Goal: Navigation & Orientation: Go to known website

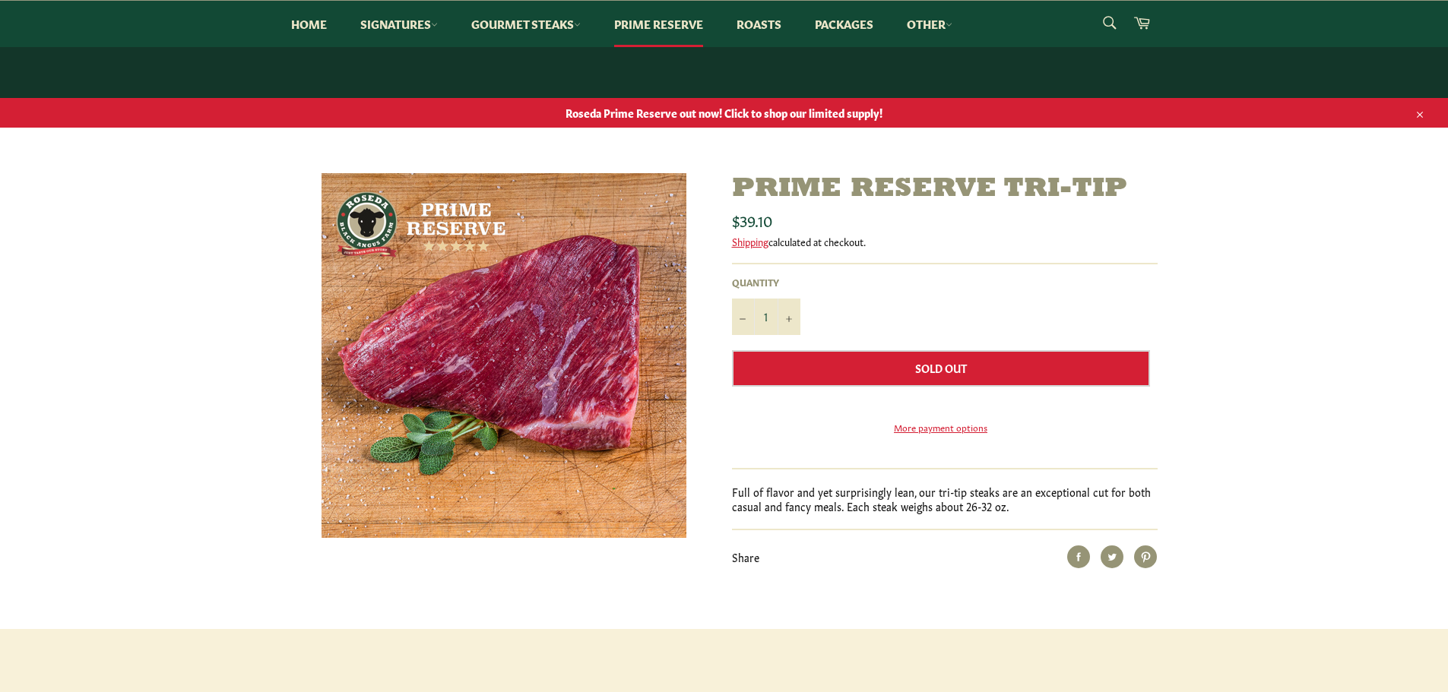
scroll to position [76, 0]
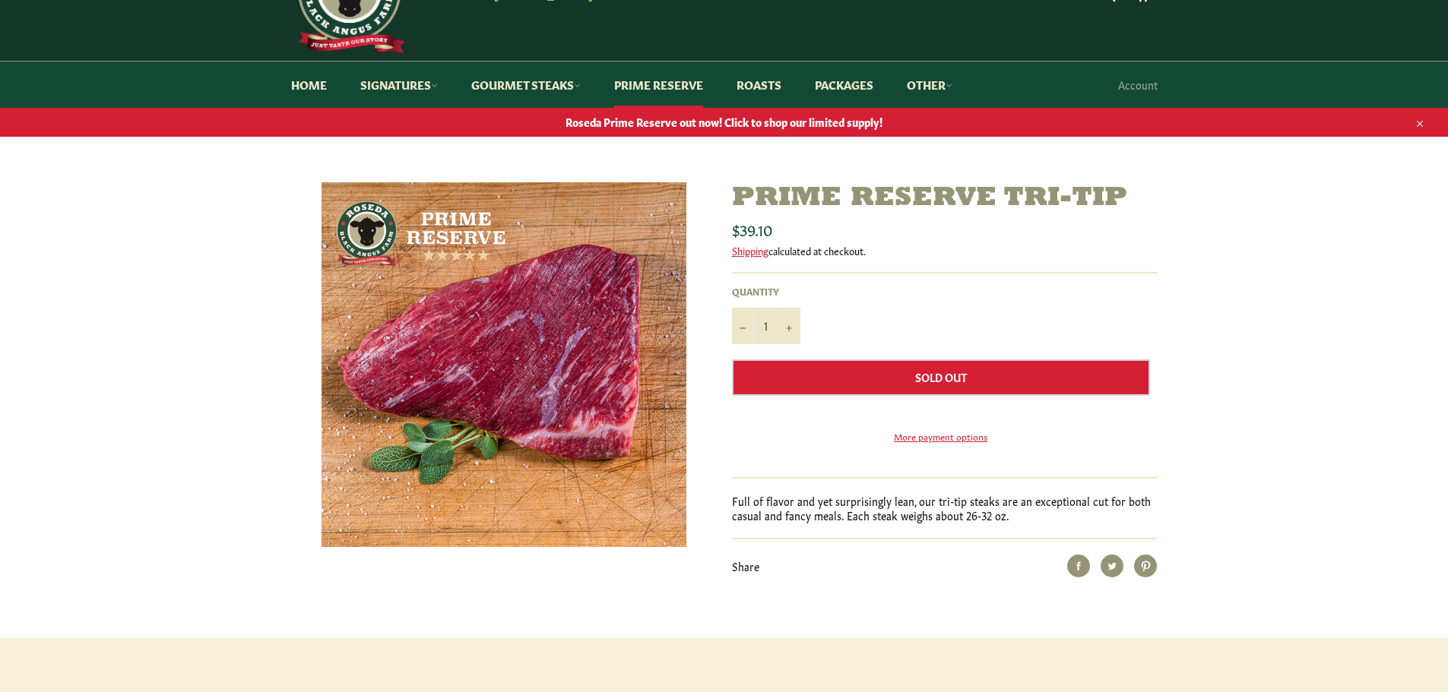
click at [727, 124] on span "Roseda Prime Reserve out now! Click to shop our limited supply!" at bounding box center [724, 122] width 1448 height 14
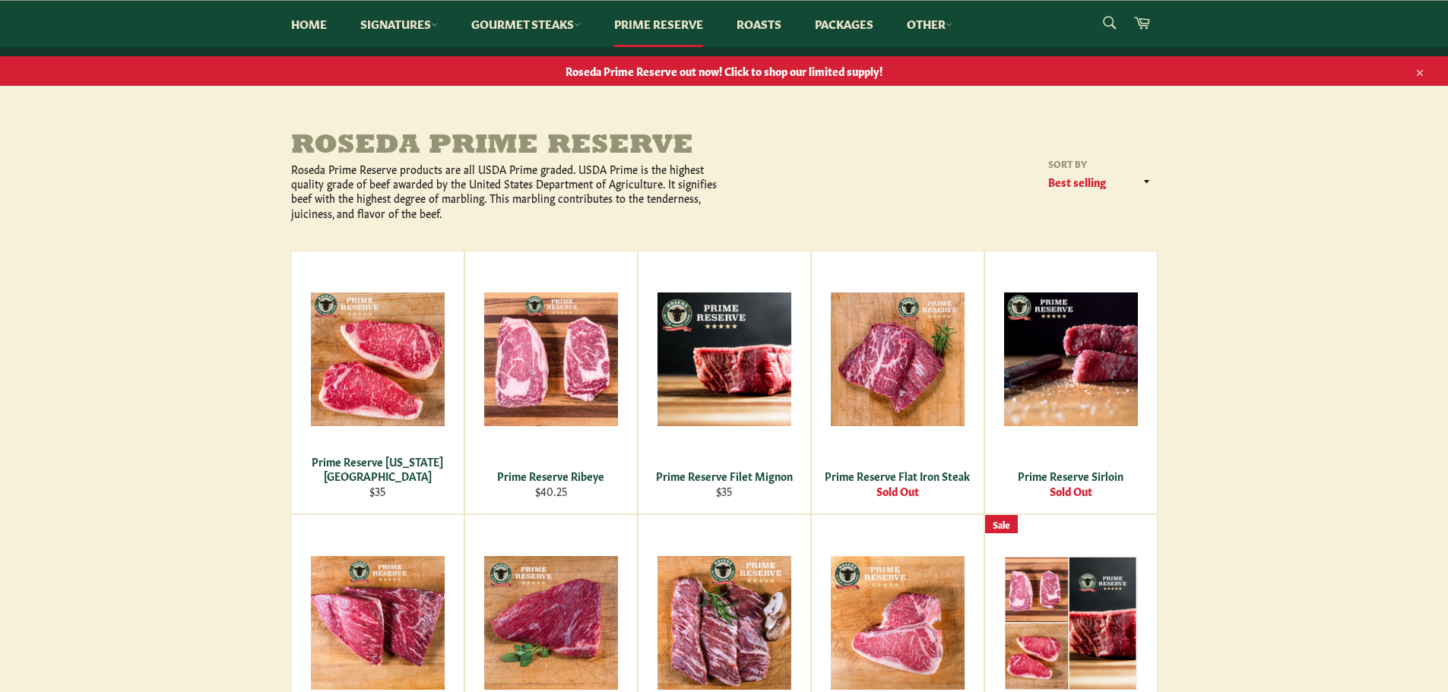
scroll to position [76, 0]
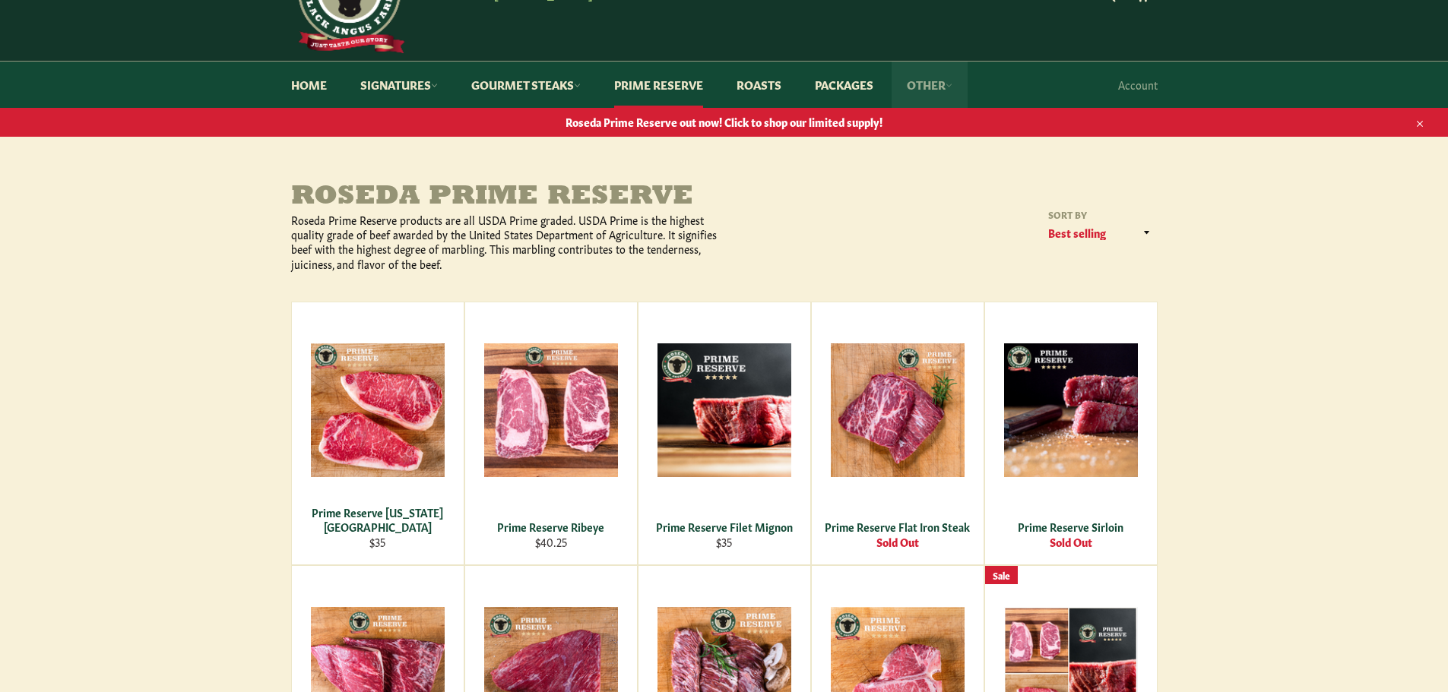
click at [952, 92] on link "Other" at bounding box center [930, 85] width 76 height 46
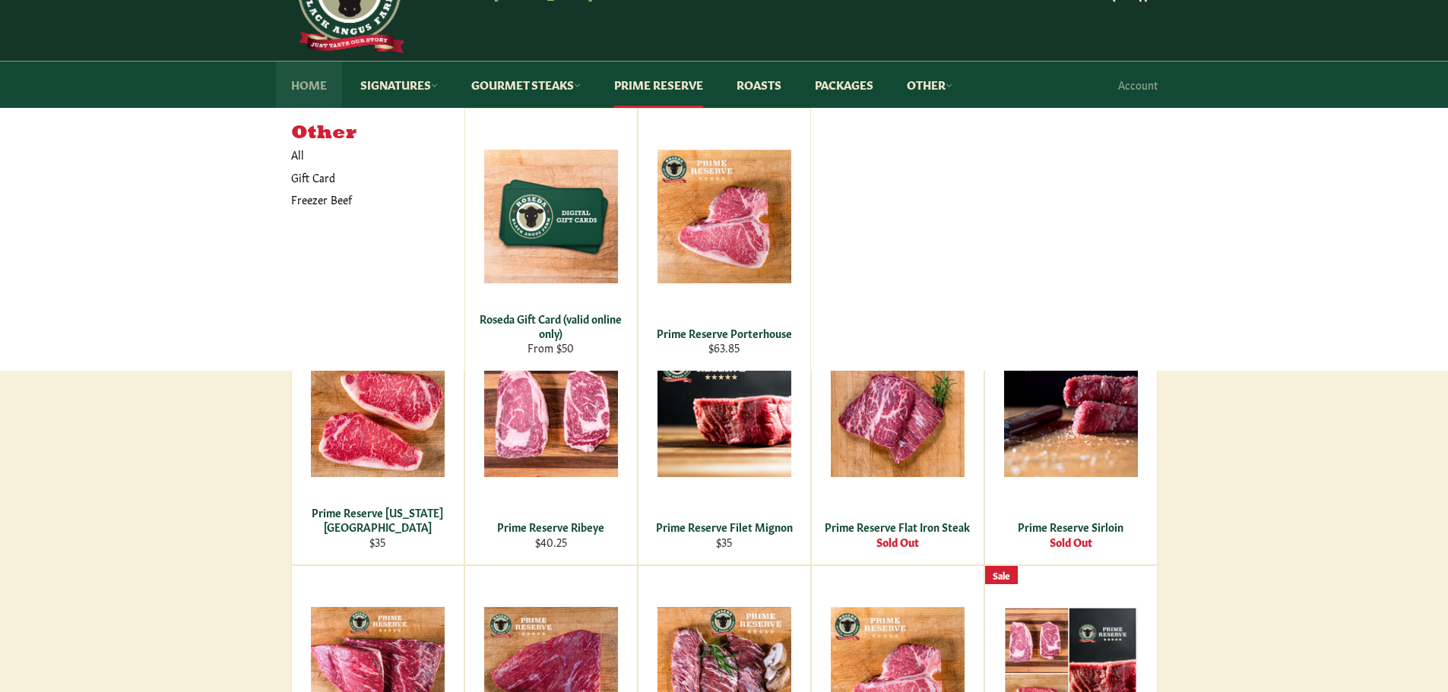
click at [324, 90] on link "Home" at bounding box center [309, 85] width 66 height 46
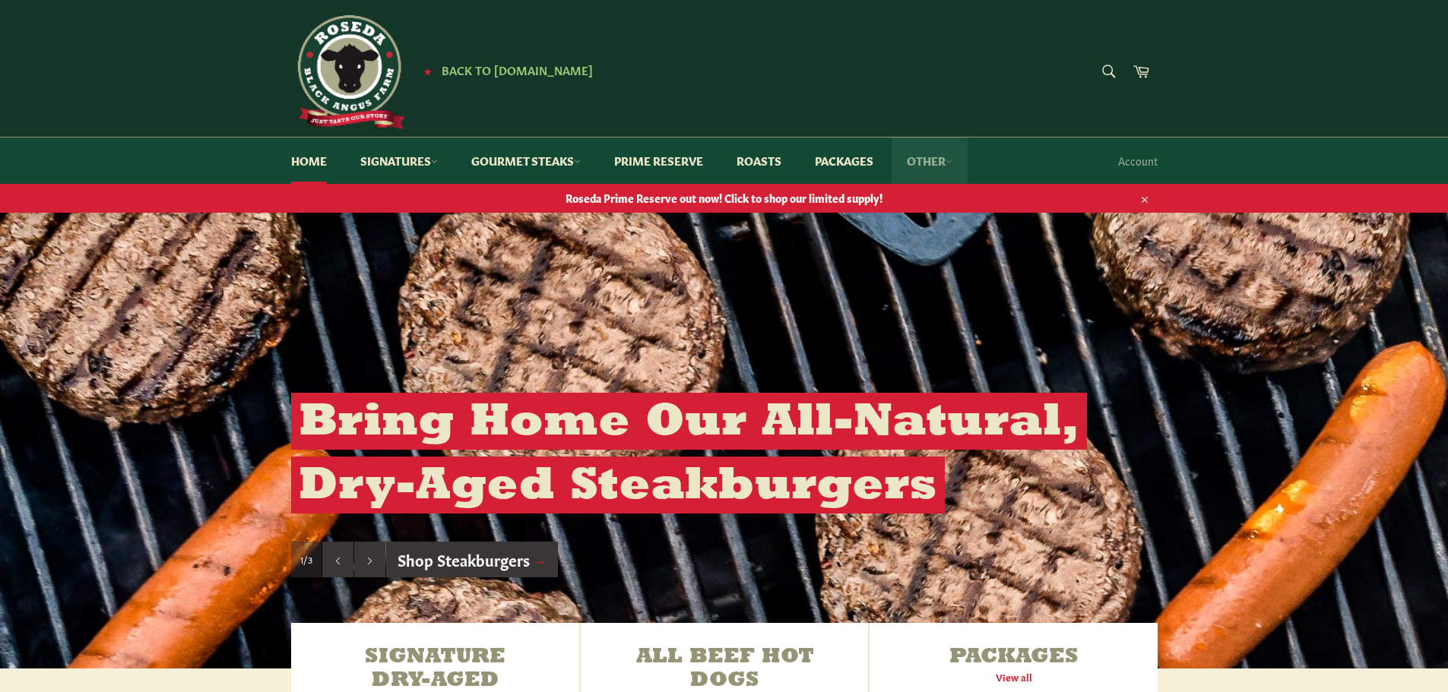
click at [929, 157] on link "Other" at bounding box center [930, 161] width 76 height 46
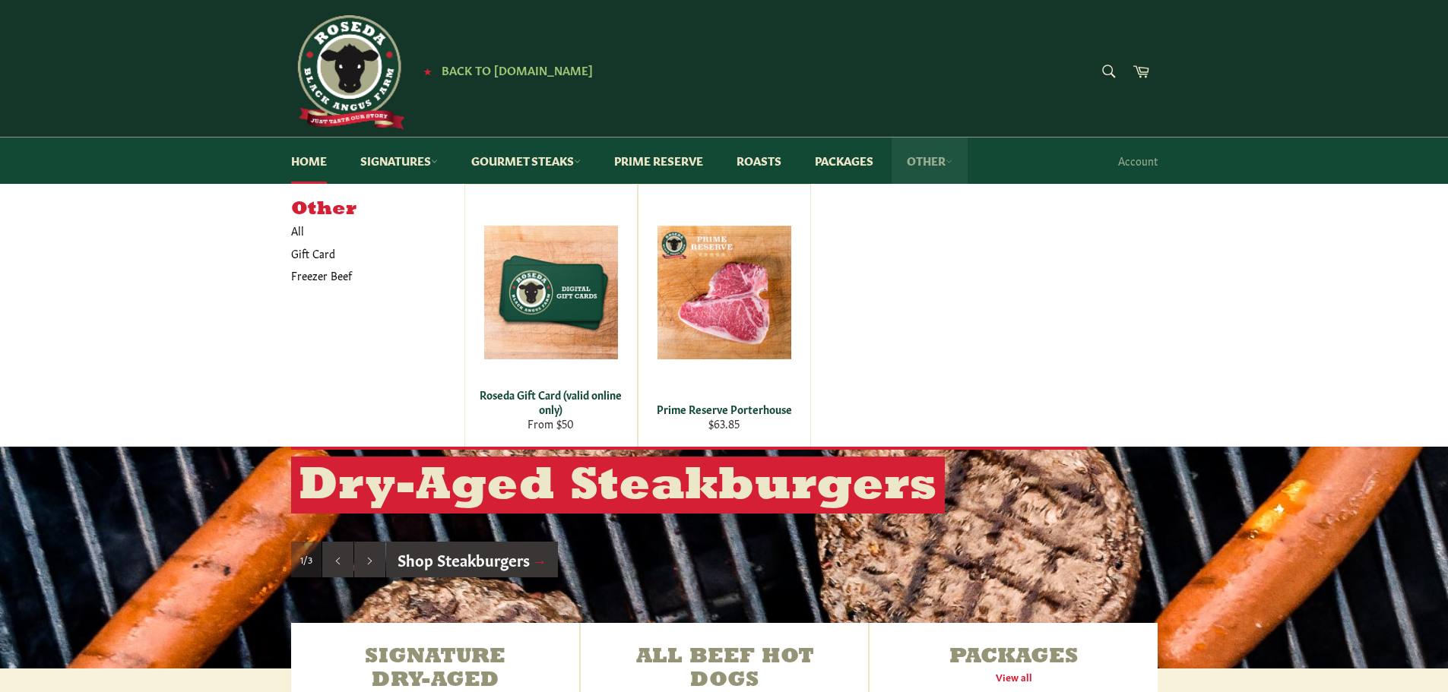
click at [929, 157] on link "Other" at bounding box center [930, 161] width 76 height 46
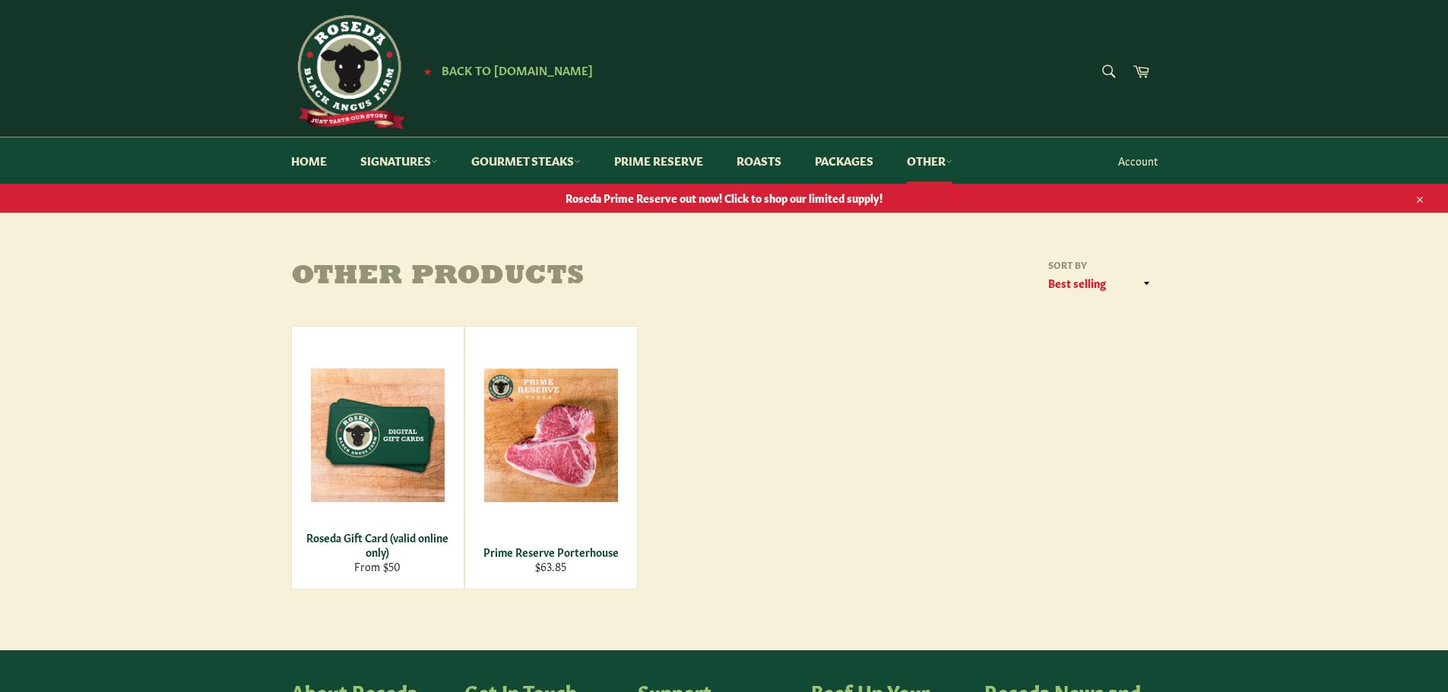
click at [1142, 160] on link "Account" at bounding box center [1137, 160] width 55 height 45
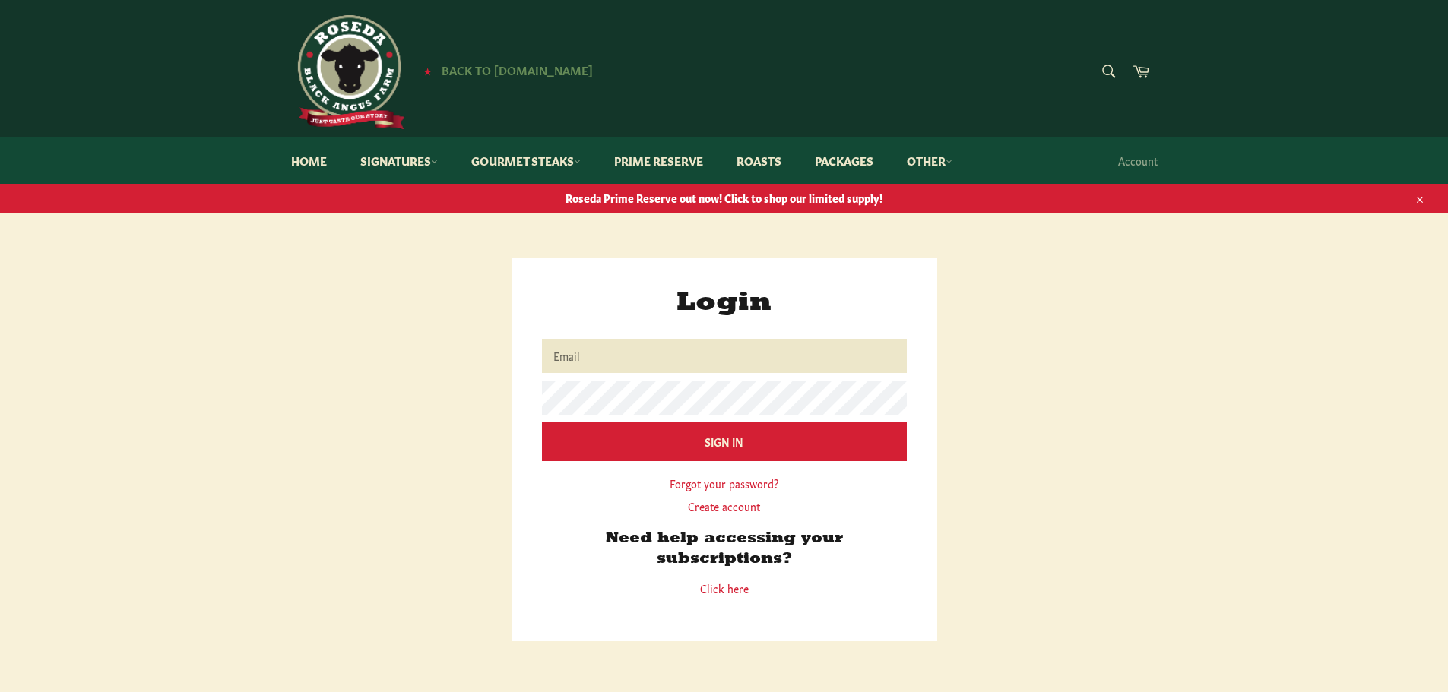
click at [529, 66] on span "Back to [DOMAIN_NAME]" at bounding box center [517, 70] width 151 height 16
